Goal: Navigation & Orientation: Find specific page/section

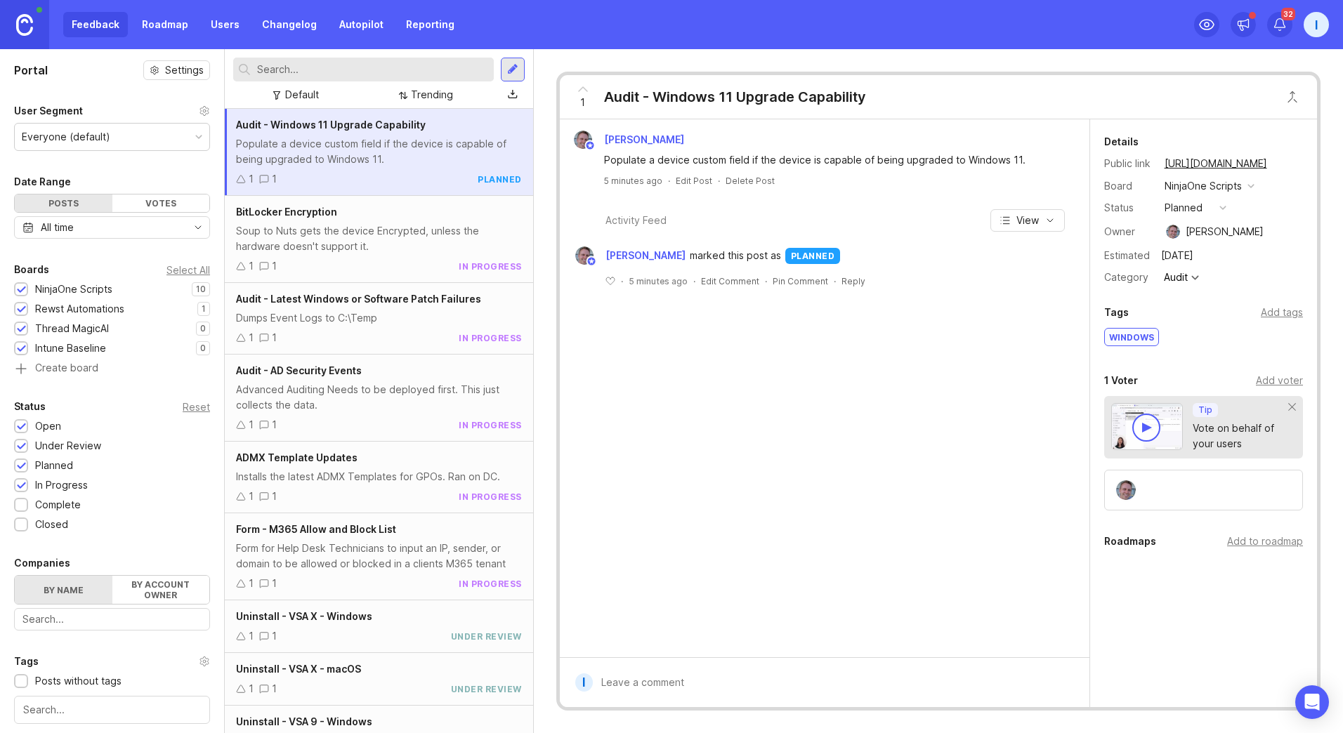
click at [39, 16] on link at bounding box center [24, 24] width 49 height 49
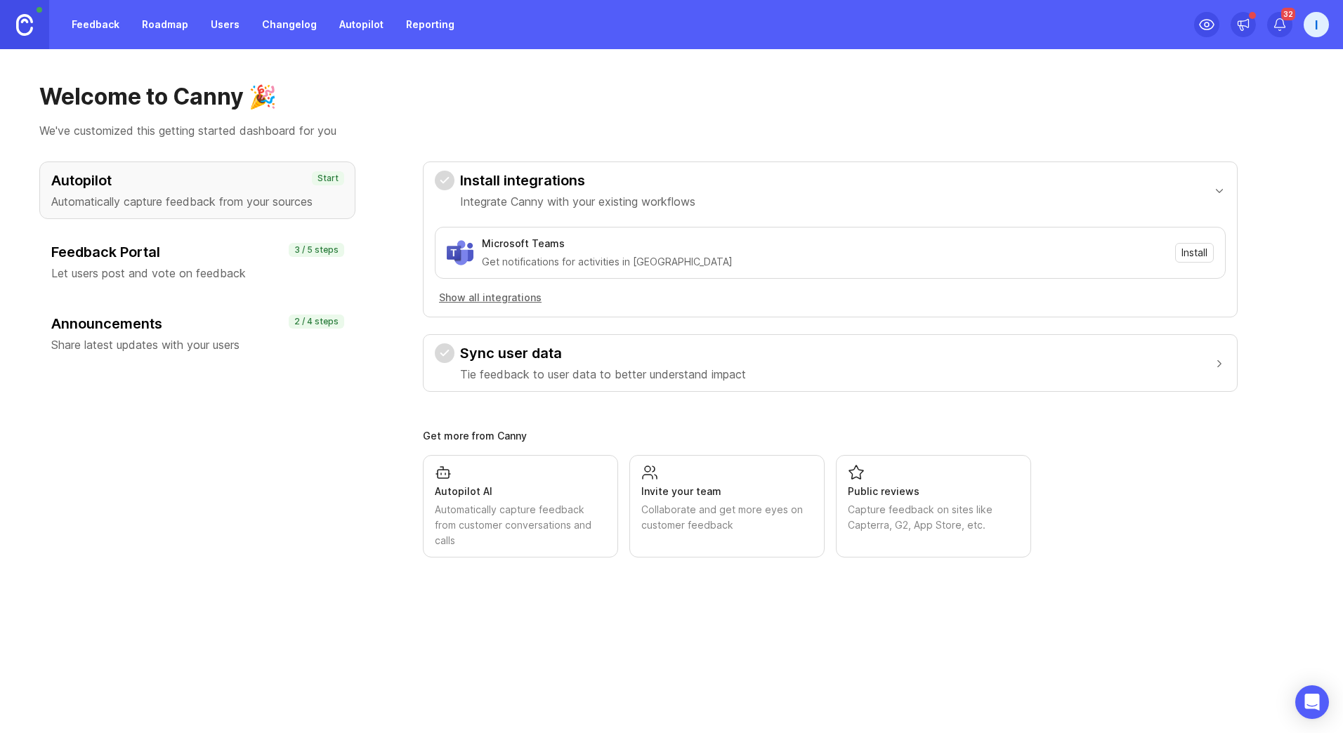
click at [353, 24] on link "Autopilot" at bounding box center [361, 24] width 61 height 25
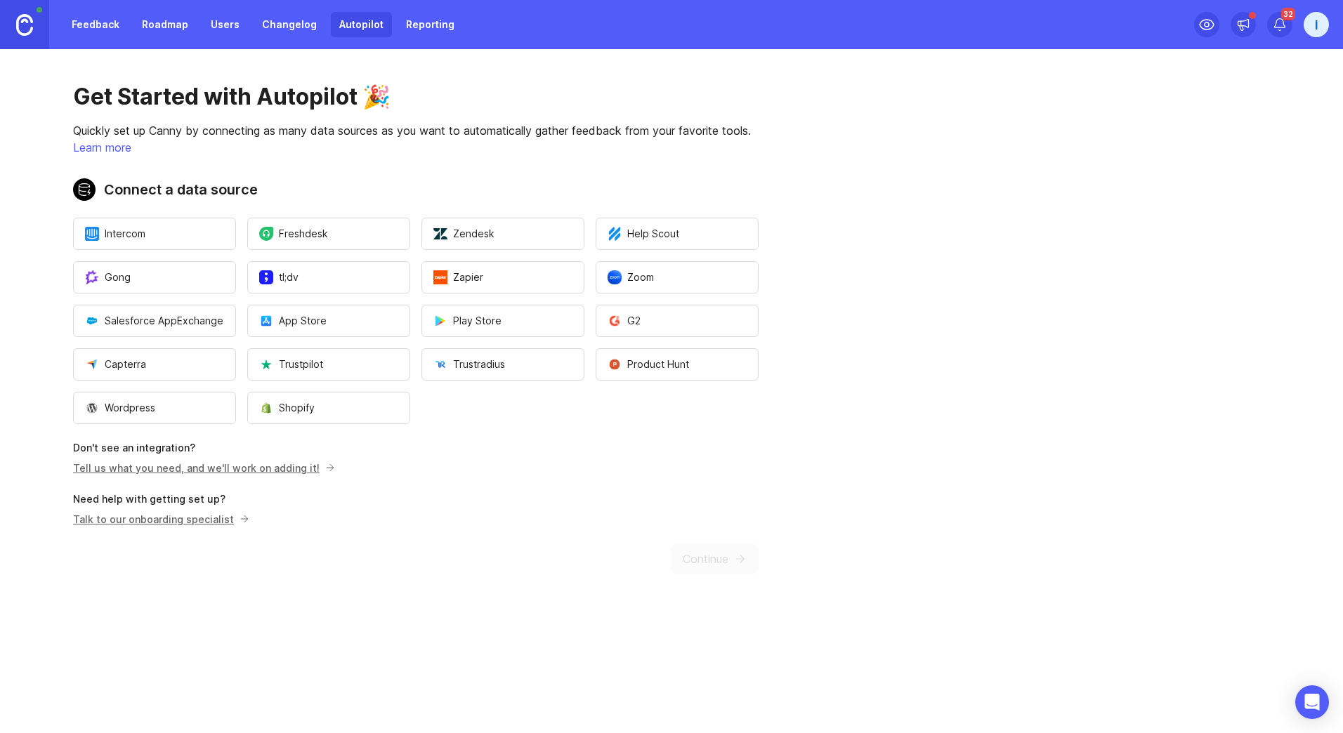
click at [175, 20] on link "Roadmap" at bounding box center [164, 24] width 63 height 25
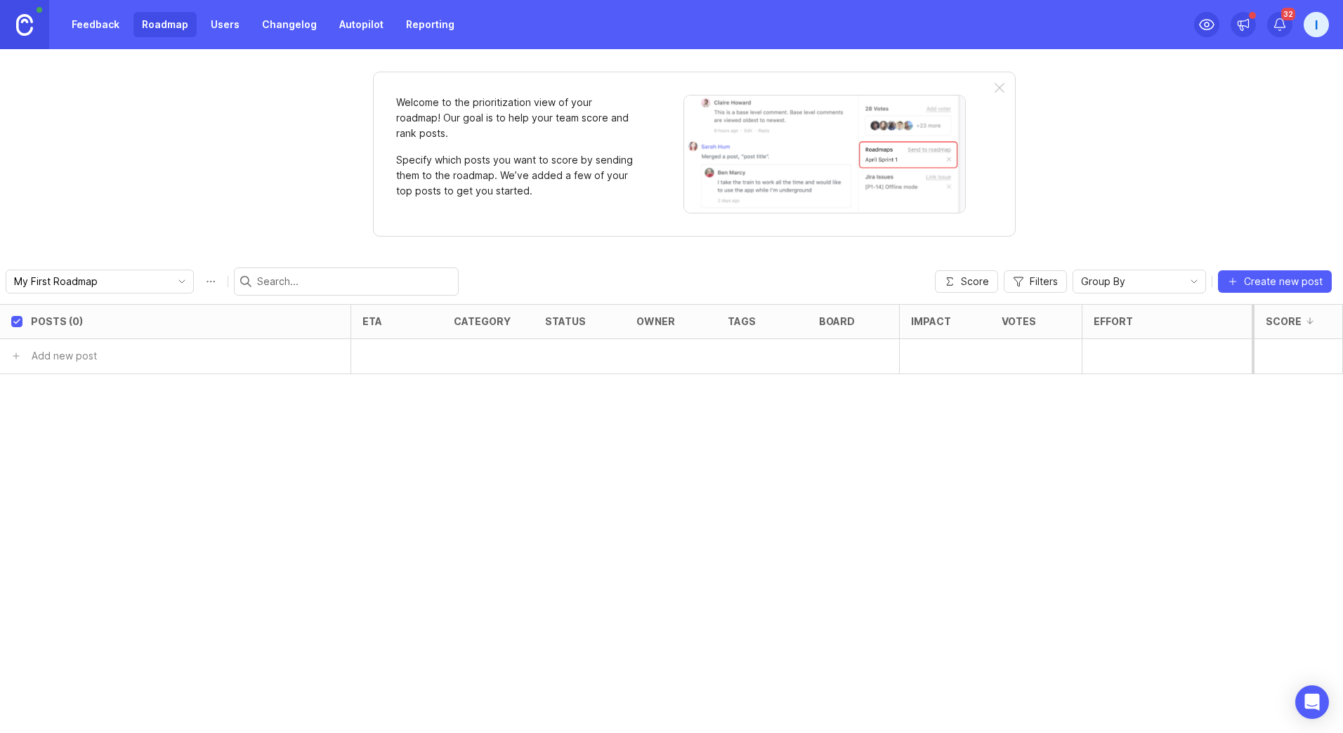
click at [215, 29] on link "Users" at bounding box center [225, 24] width 46 height 25
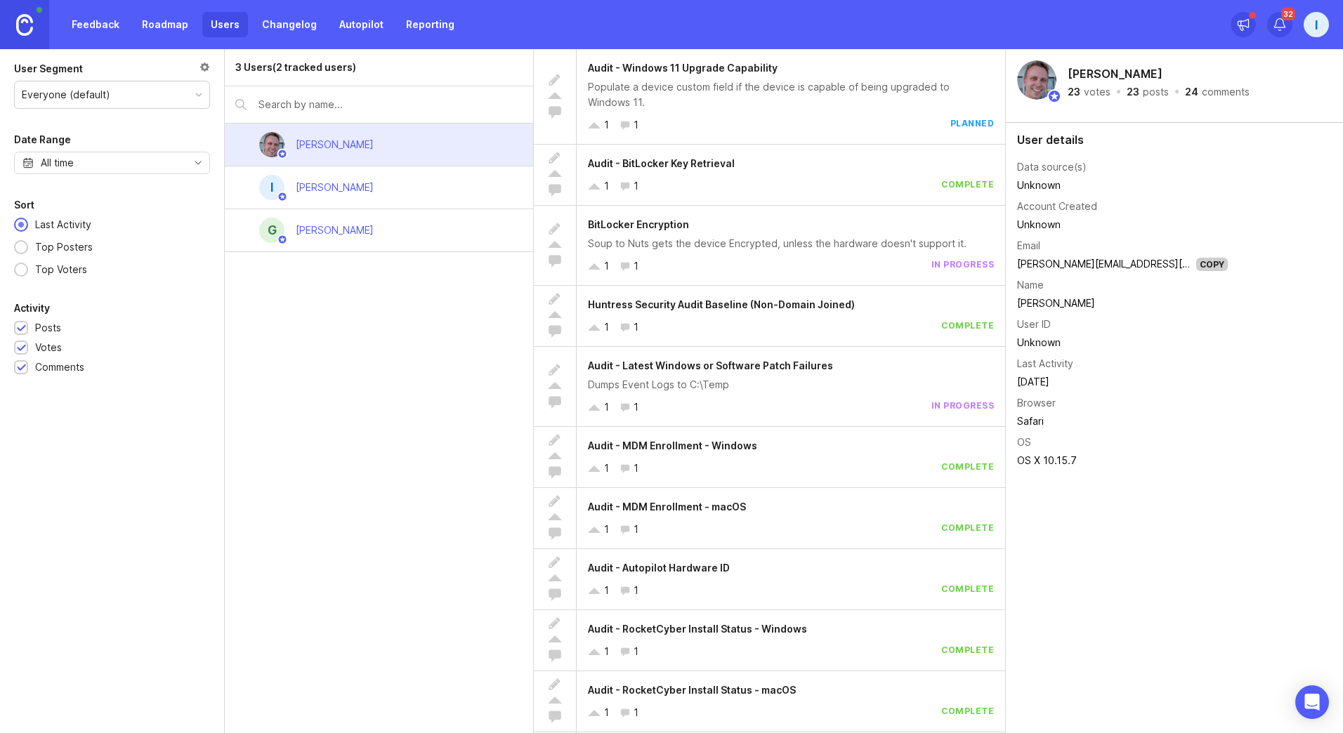
click at [298, 32] on link "Changelog" at bounding box center [290, 24] width 72 height 25
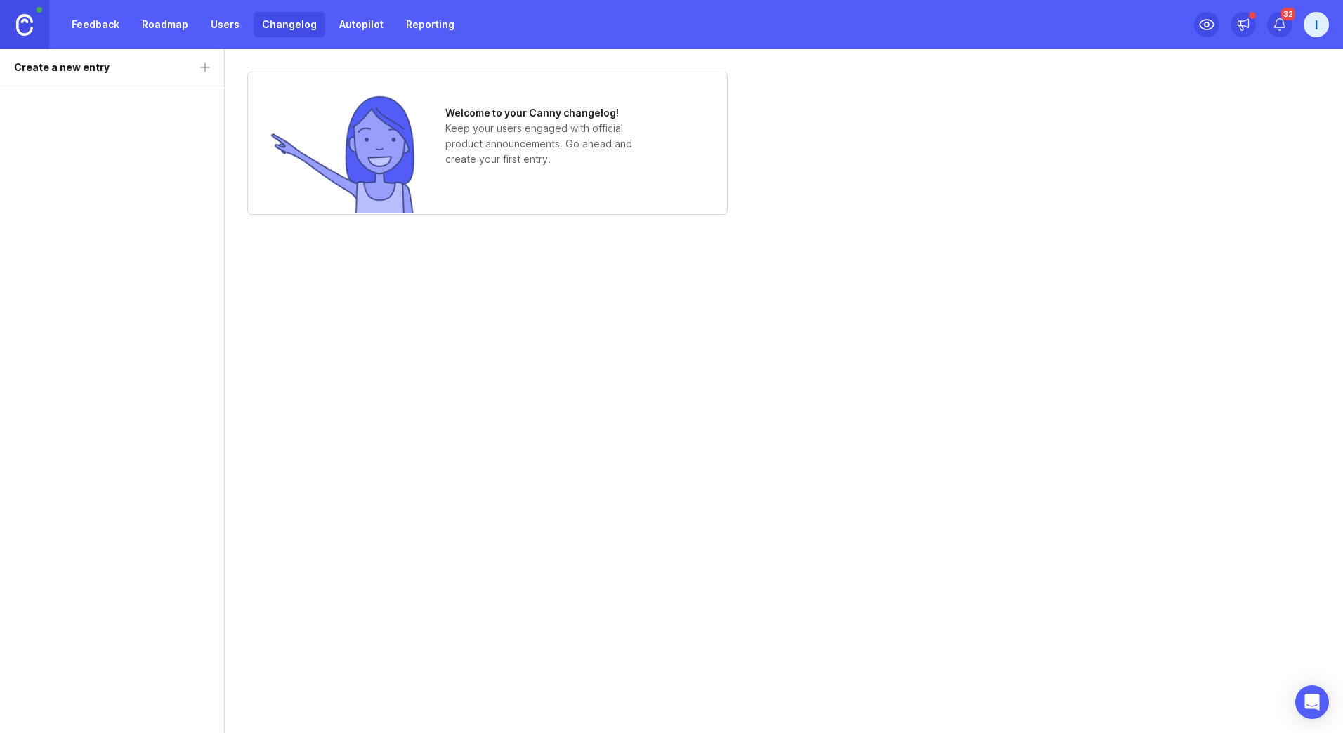
click at [123, 26] on link "Feedback" at bounding box center [95, 24] width 65 height 25
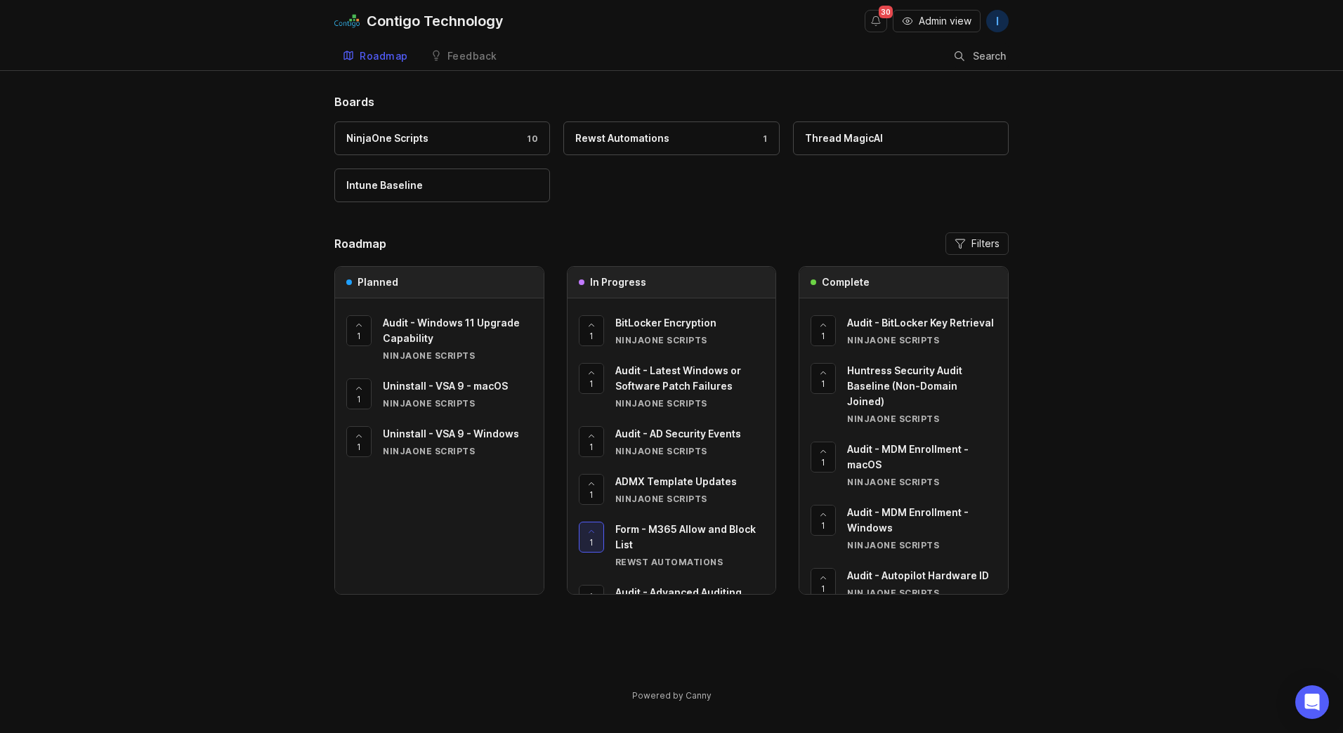
click at [1136, 376] on div "Boards NinjaOne Scripts 10 Rewst Automations 1 Thread MagicAI Intune Baseline R…" at bounding box center [671, 409] width 1343 height 633
click at [929, 18] on span "Admin view" at bounding box center [945, 21] width 53 height 14
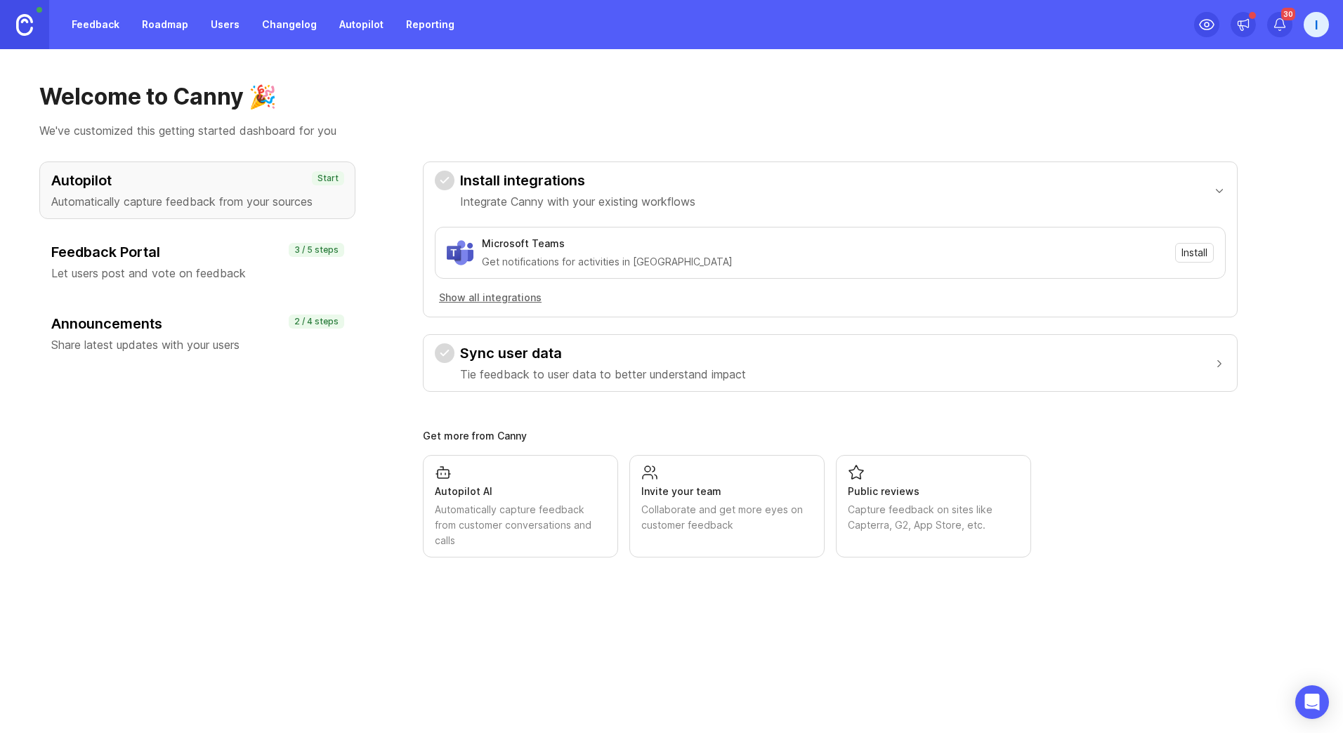
click at [106, 20] on link "Feedback" at bounding box center [95, 24] width 65 height 25
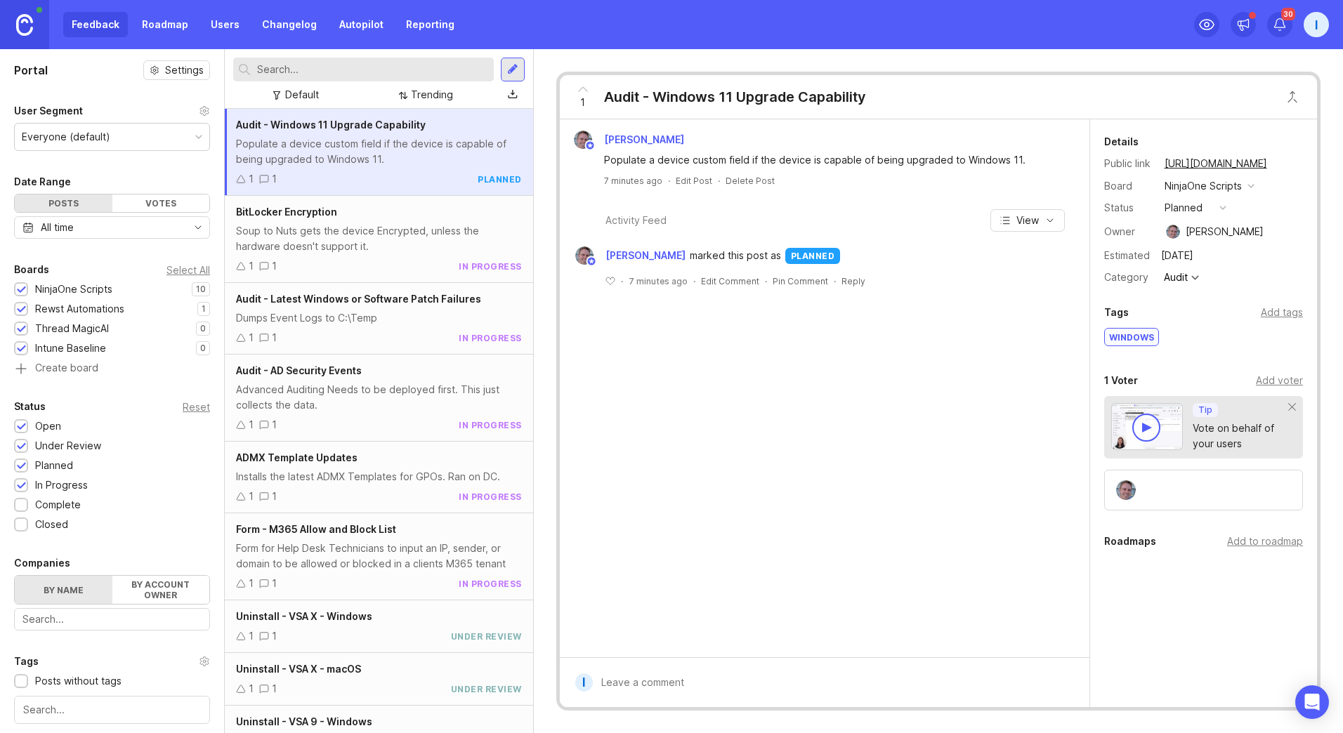
click at [509, 74] on div at bounding box center [512, 69] width 11 height 13
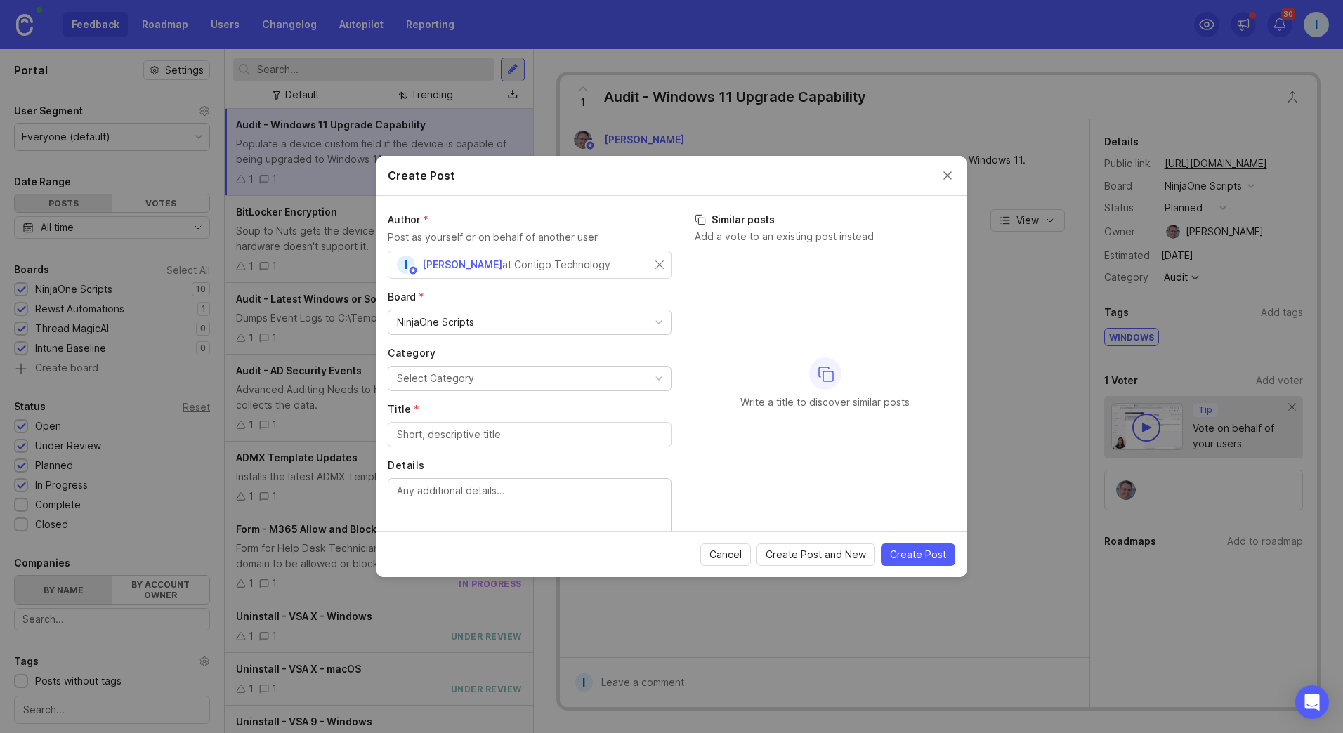
click at [497, 320] on div "NinjaOne Scripts" at bounding box center [529, 322] width 282 height 24
click at [655, 298] on label "Board *" at bounding box center [530, 297] width 284 height 14
click at [490, 442] on input "Title *" at bounding box center [529, 434] width 265 height 15
click at [956, 173] on div "Create Post" at bounding box center [671, 176] width 590 height 40
click at [951, 175] on button "Close create post modal" at bounding box center [947, 175] width 15 height 15
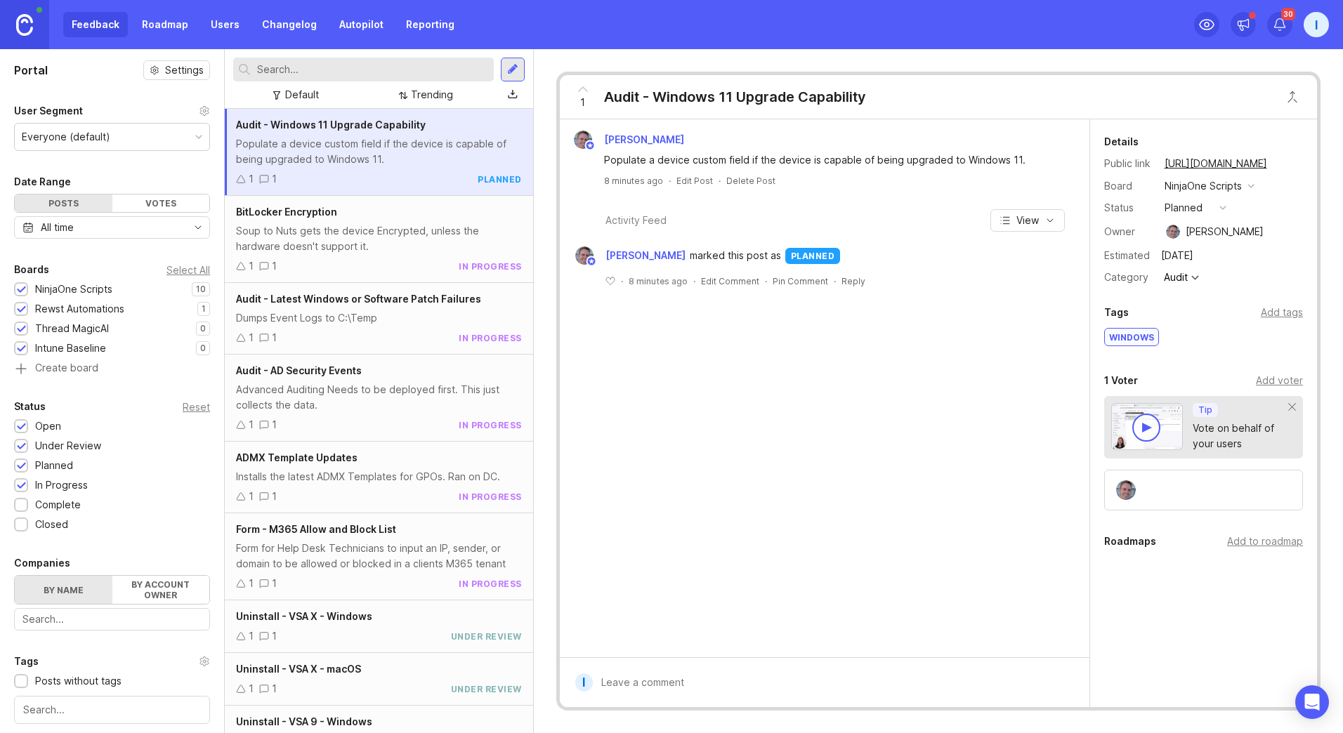
scroll to position [131, 0]
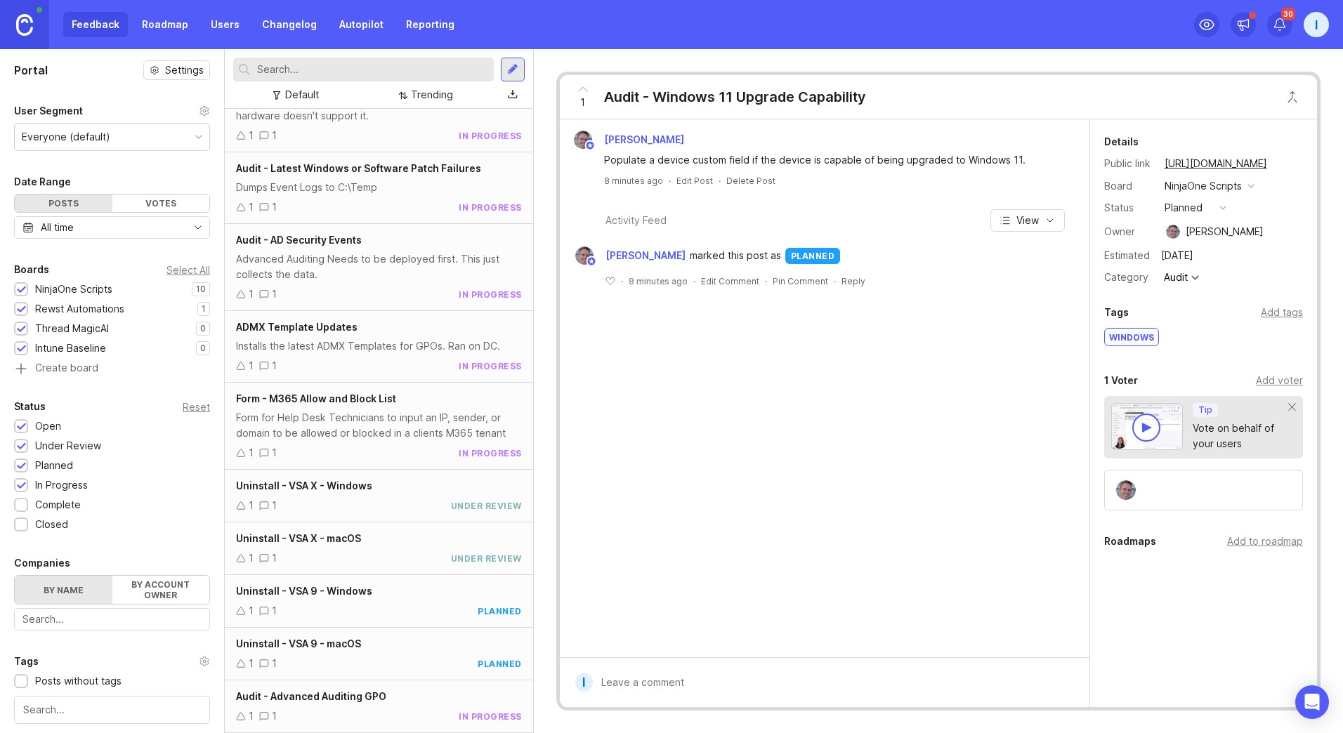
click at [360, 425] on div "Form for Help Desk Technicians to input an IP, sender, or domain to be allowed …" at bounding box center [379, 425] width 286 height 31
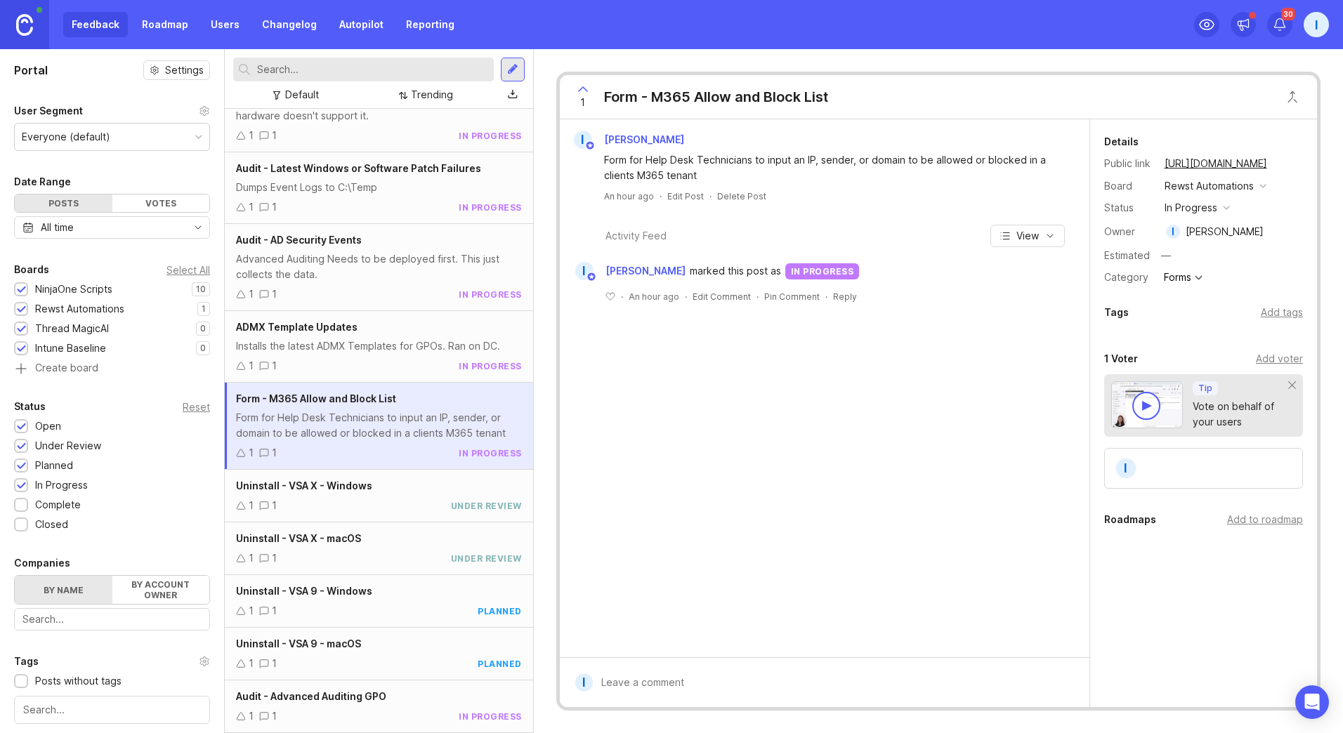
click at [1201, 277] on div at bounding box center [1199, 278] width 8 height 8
click at [1193, 279] on div "Forms" at bounding box center [1183, 277] width 46 height 17
click at [1323, 322] on div "1 Form - M365 Allow and Block List I [PERSON_NAME] Form for Help Desk Technicia…" at bounding box center [938, 391] width 809 height 684
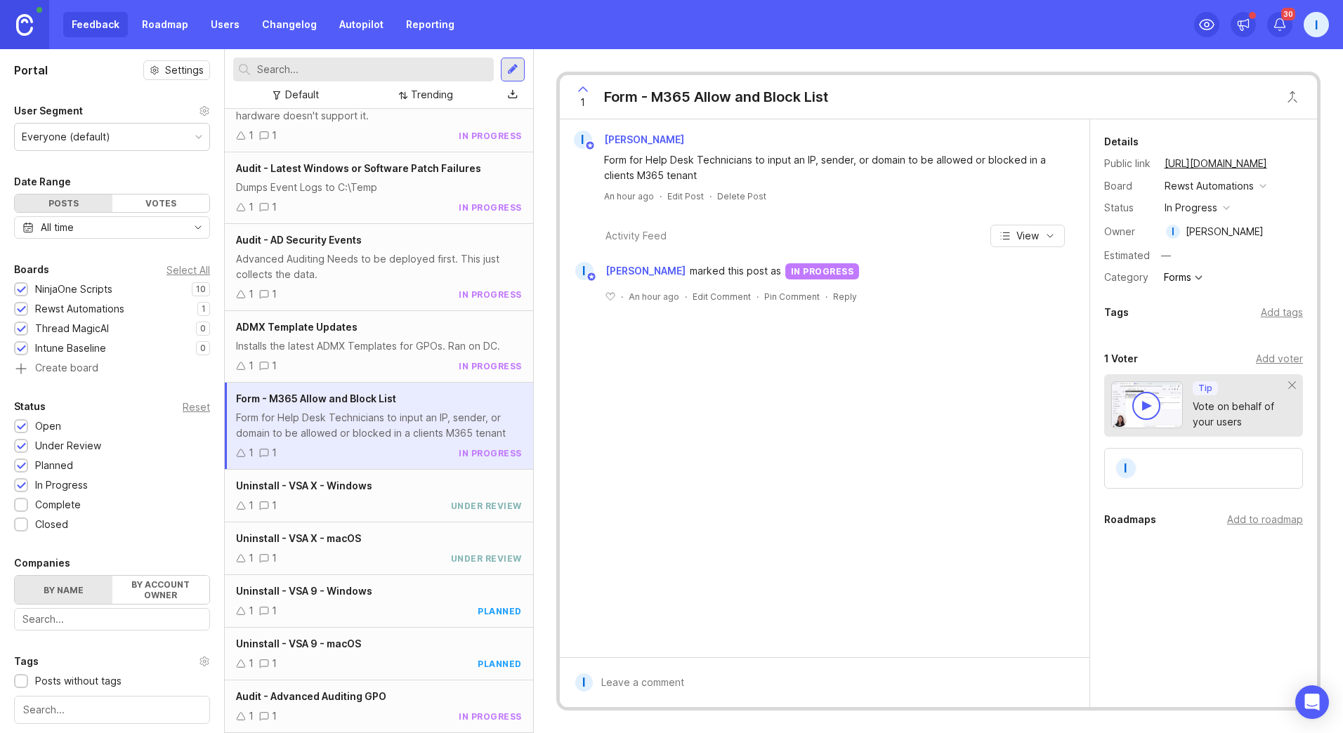
click at [381, 500] on div "1 1 under review" at bounding box center [379, 505] width 286 height 15
